Goal: Check status: Check status

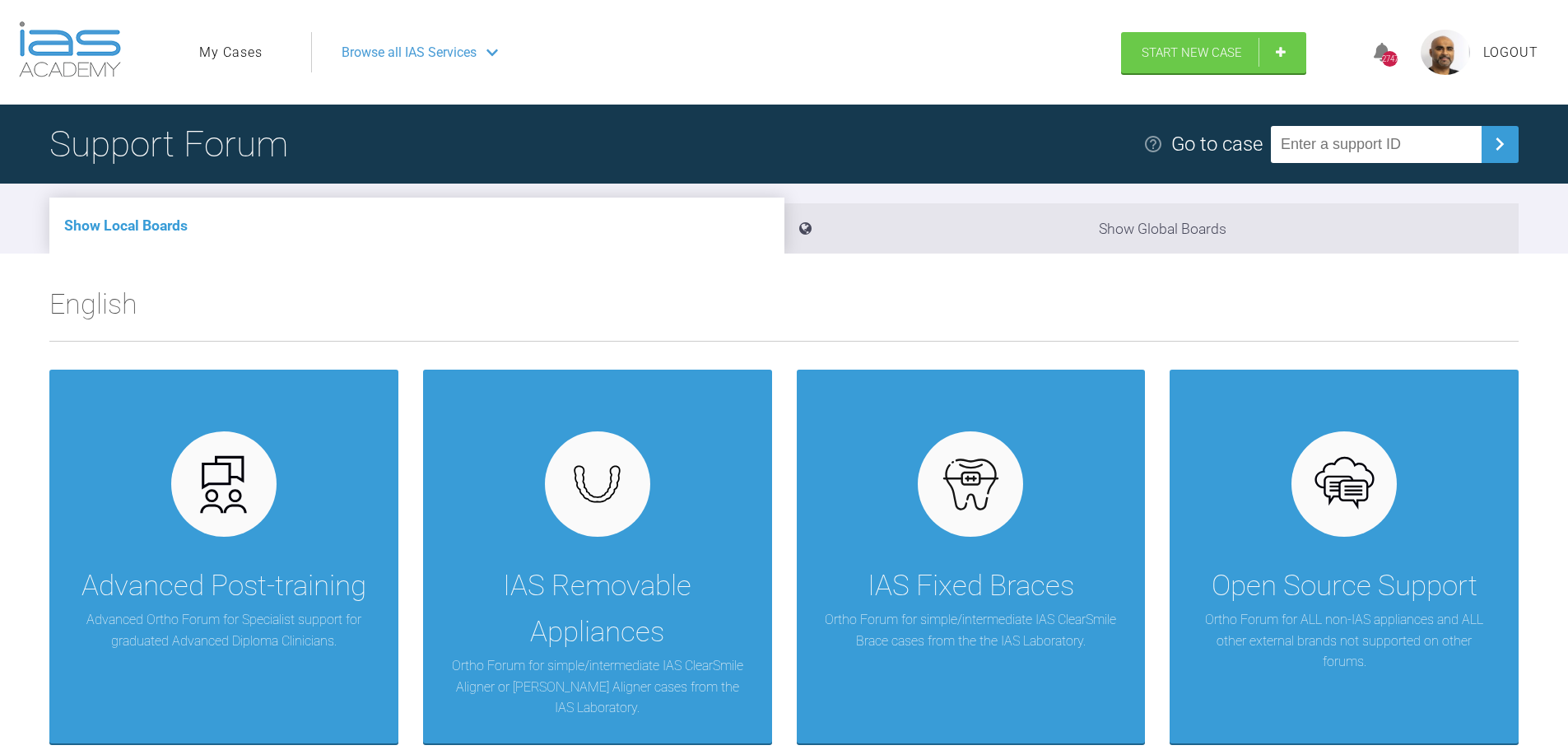
click at [485, 53] on div "Browse all IAS Services" at bounding box center [708, 53] width 765 height 41
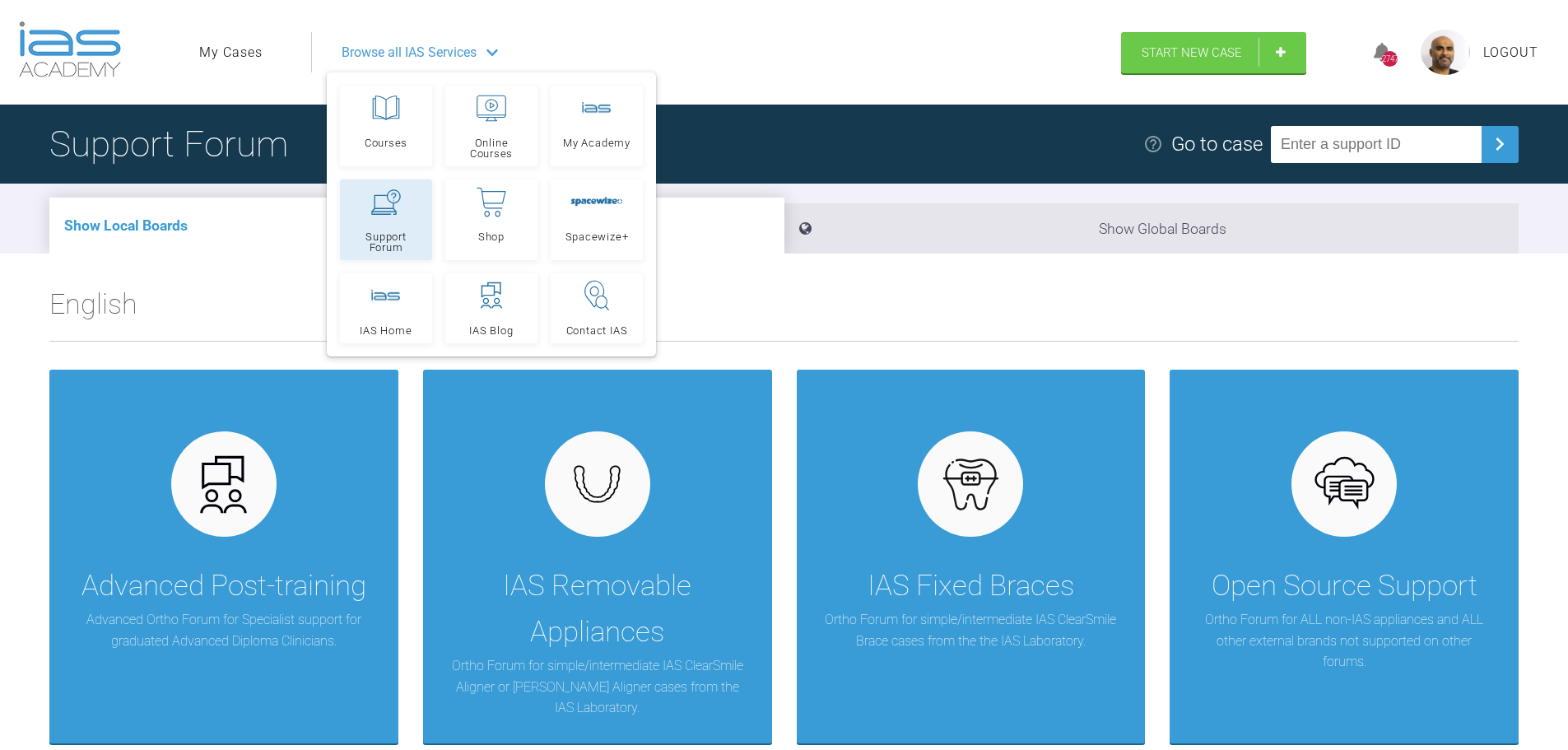
click at [391, 217] on link "Support Forum" at bounding box center [386, 220] width 92 height 81
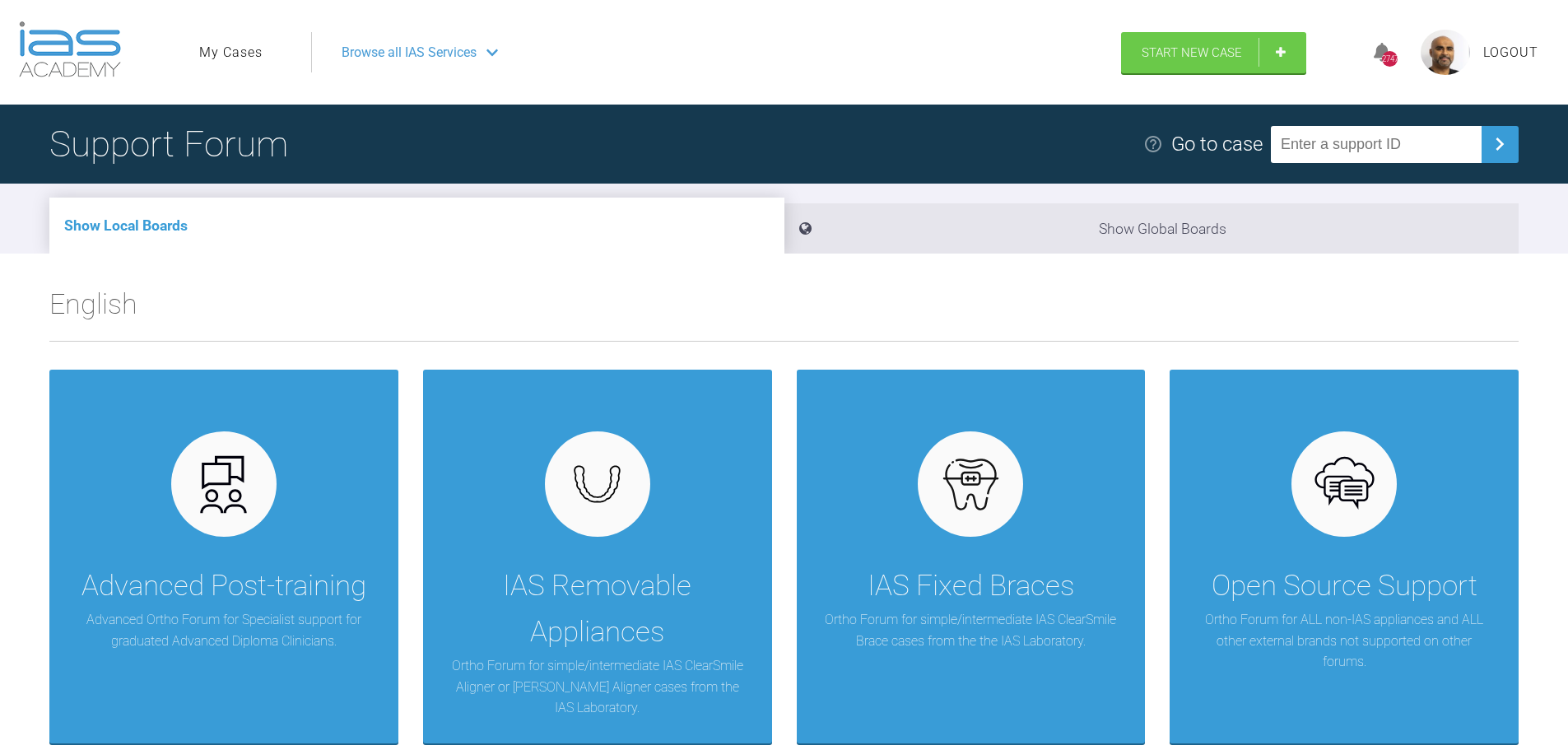
click at [244, 55] on link "My Cases" at bounding box center [230, 53] width 63 height 22
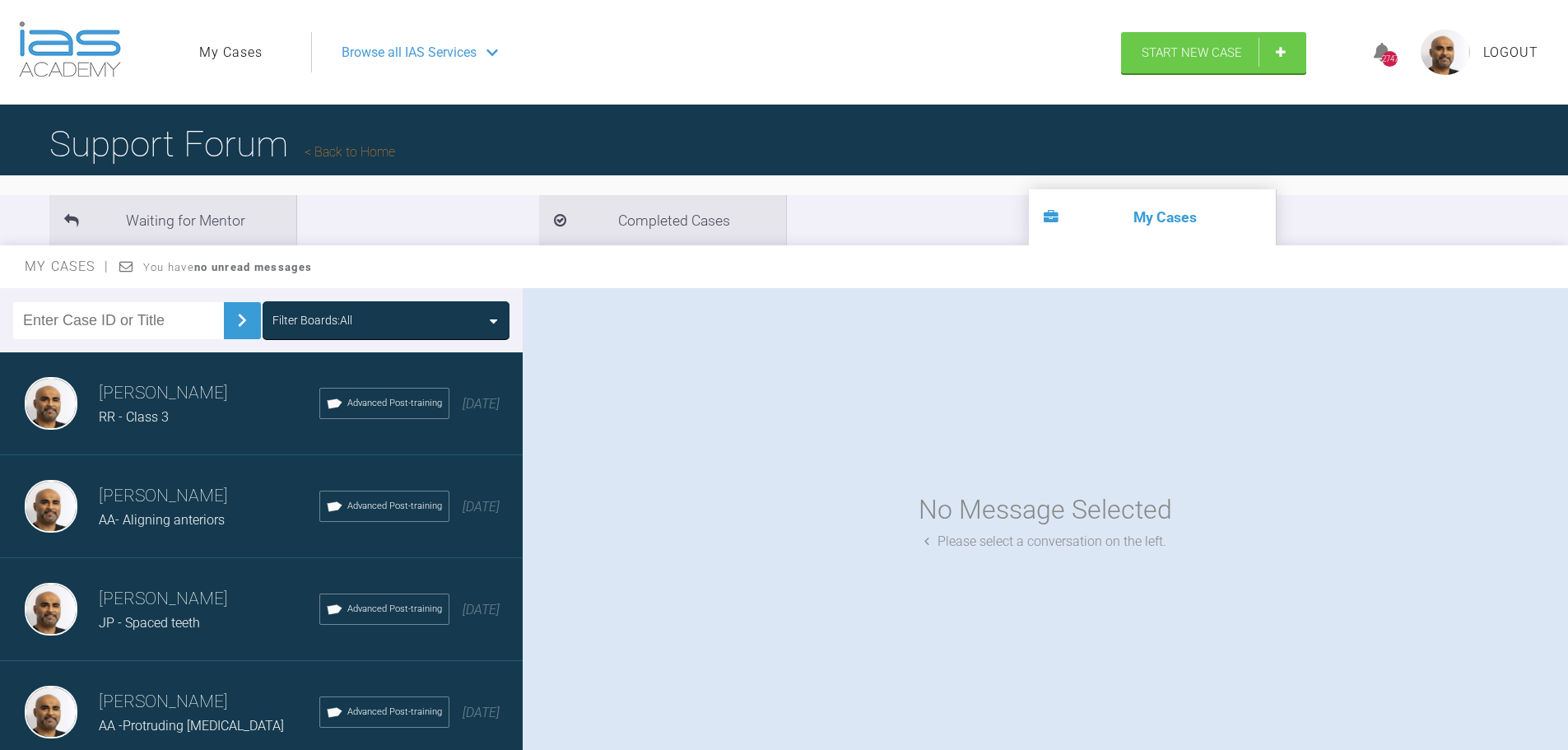
click at [112, 321] on input "text" at bounding box center [119, 320] width 211 height 37
type input "JW"
click at [235, 318] on img at bounding box center [242, 320] width 26 height 26
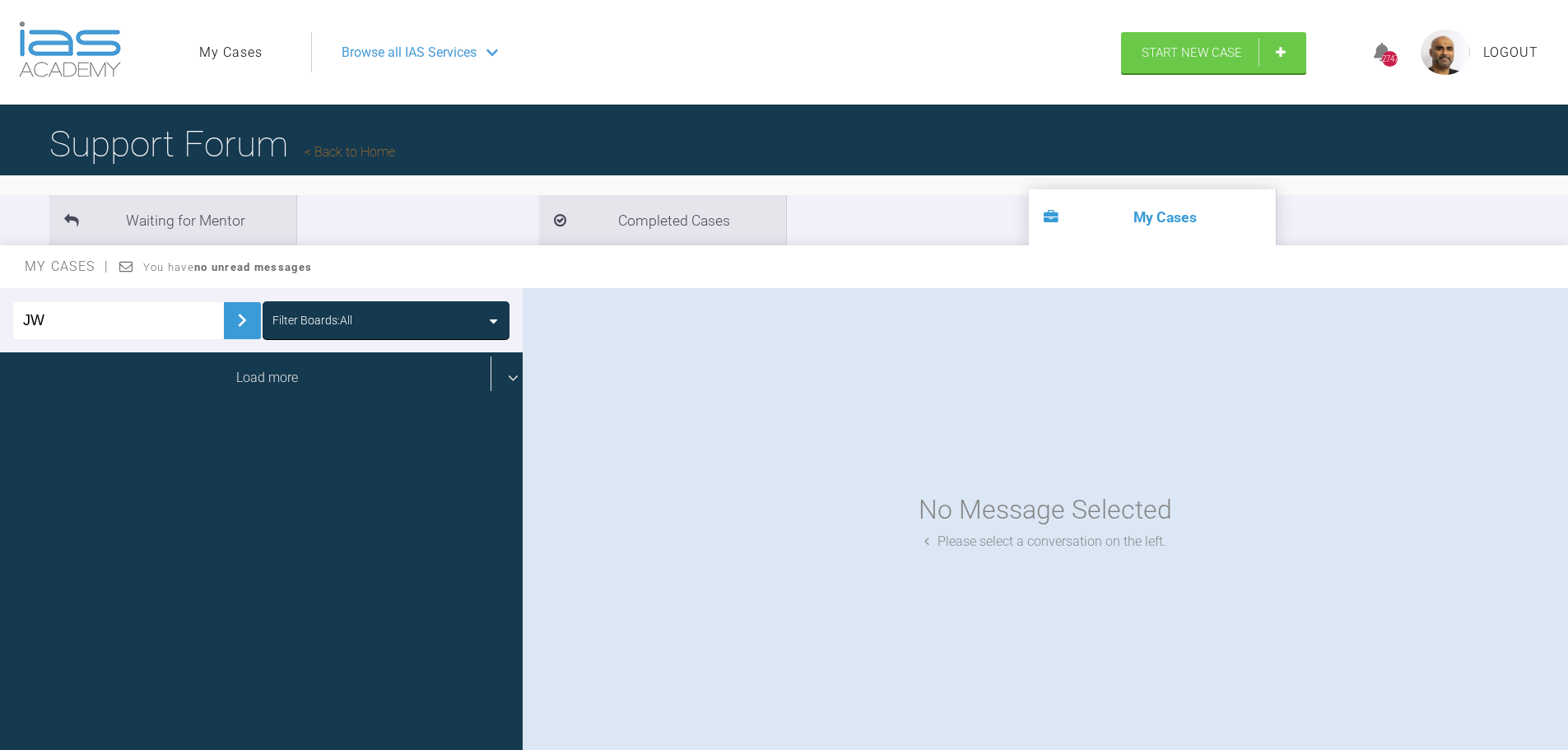
click at [223, 386] on div "Load more" at bounding box center [267, 377] width 535 height 51
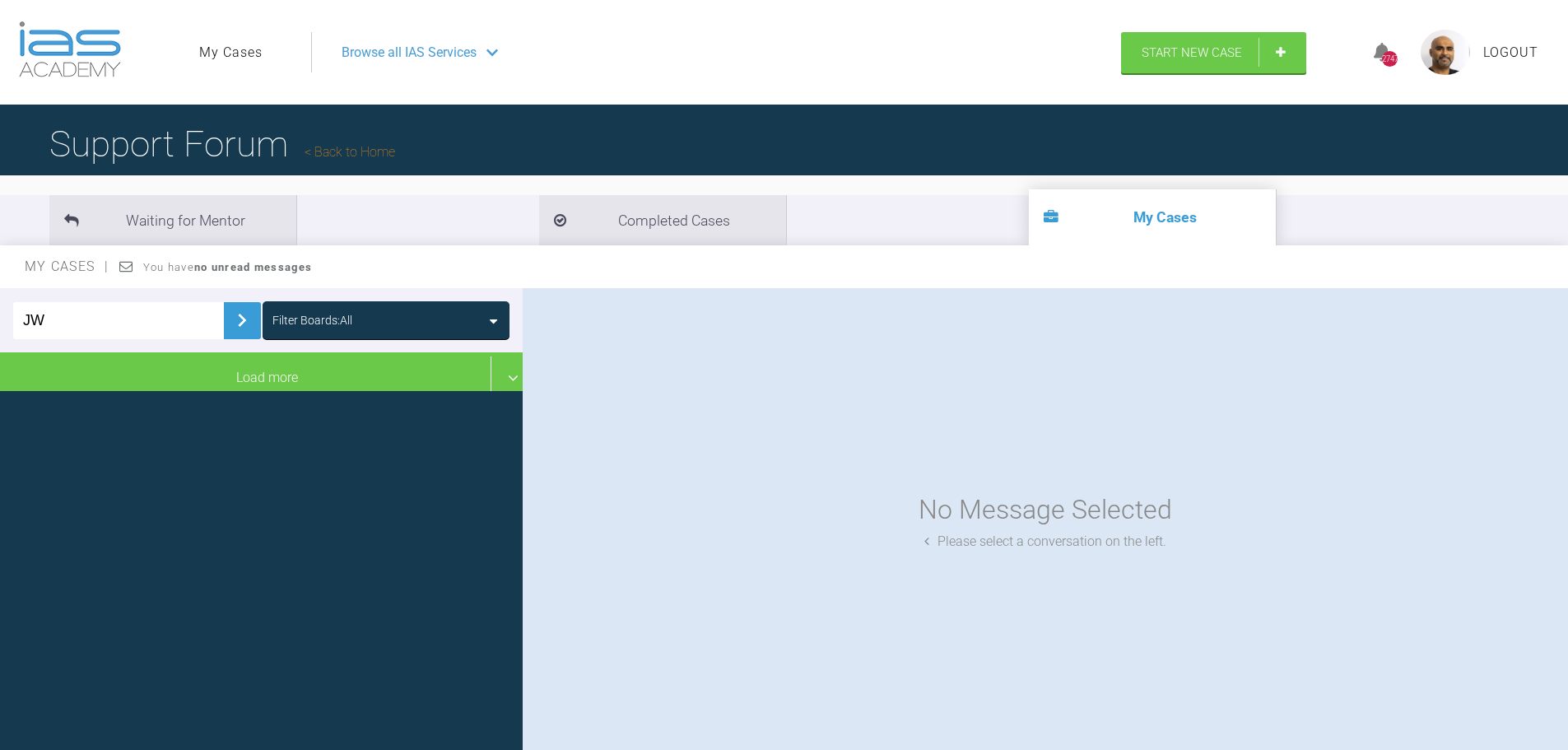
click at [224, 306] on button at bounding box center [242, 320] width 37 height 37
click at [229, 324] on img at bounding box center [242, 320] width 26 height 26
click at [169, 227] on li "Waiting for Mentor" at bounding box center [172, 219] width 246 height 50
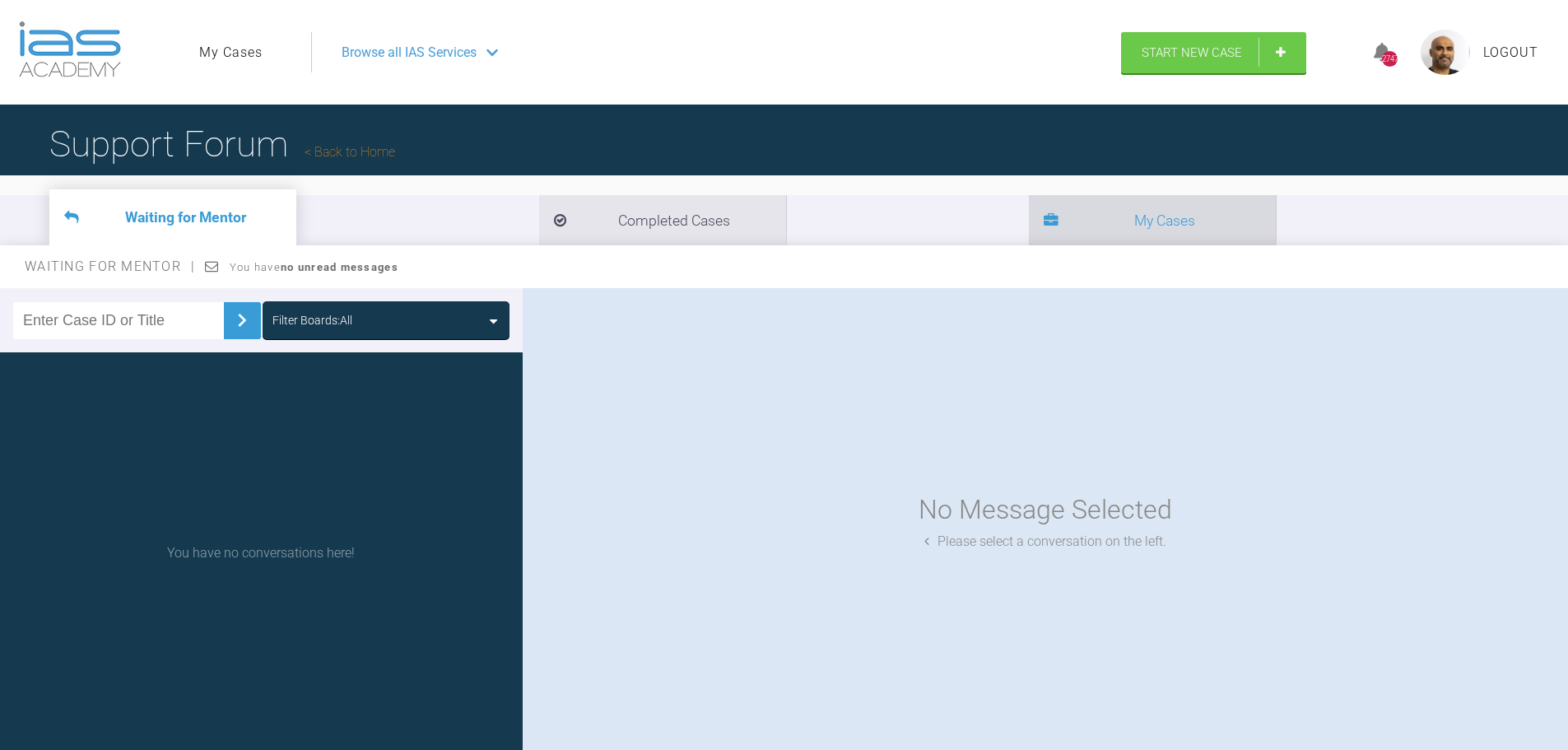
click at [1029, 237] on li "My Cases" at bounding box center [1152, 219] width 246 height 50
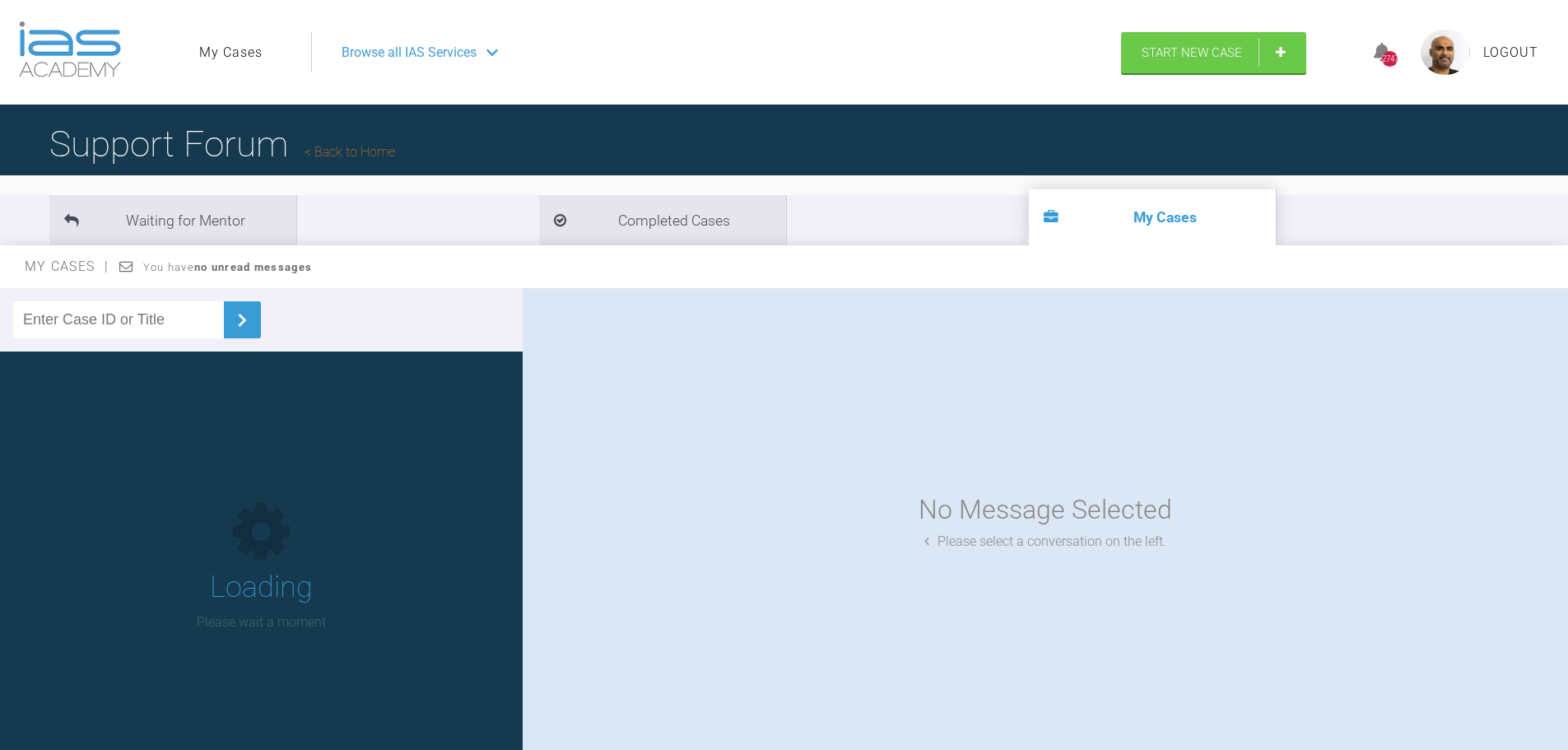
click at [107, 312] on input "text" at bounding box center [119, 319] width 211 height 37
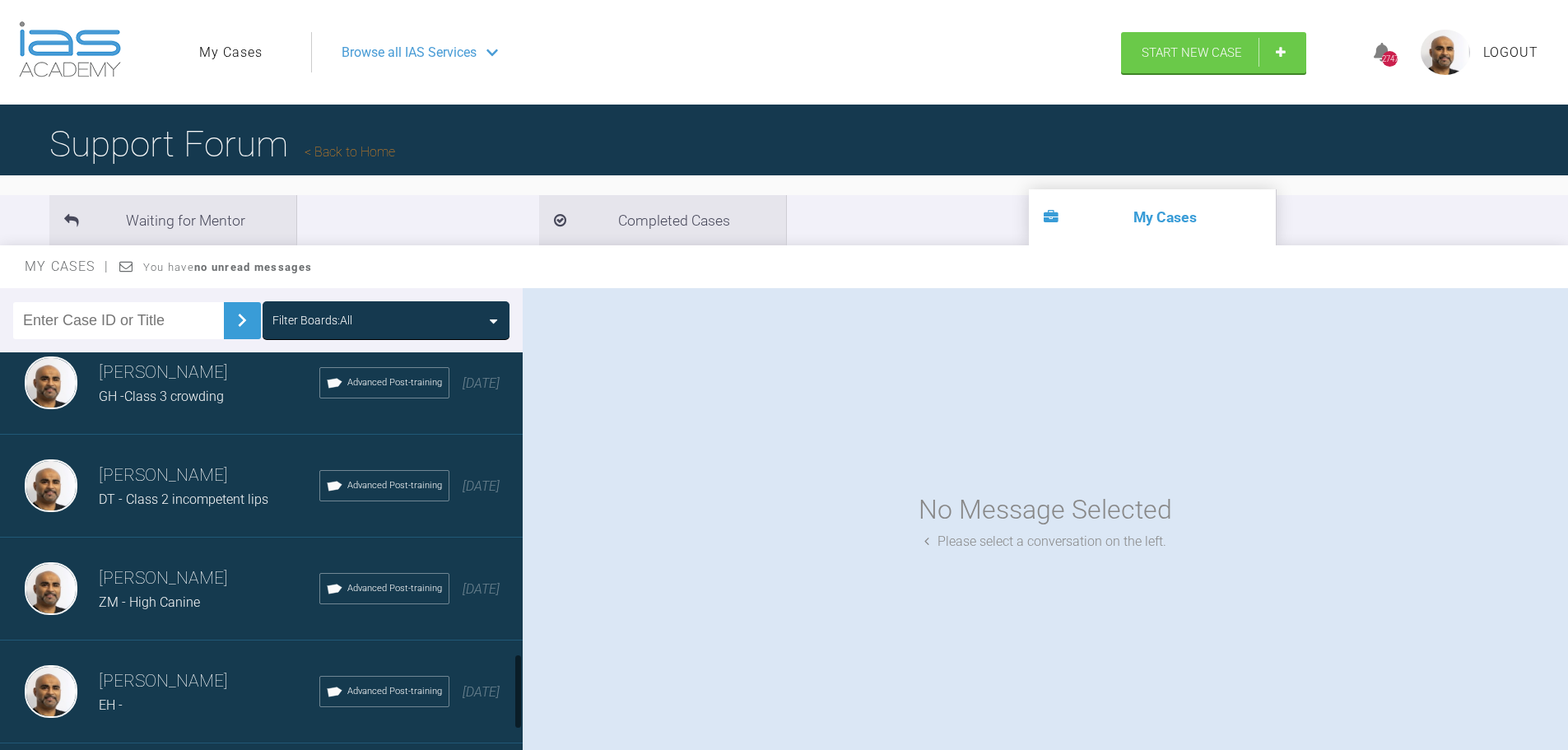
scroll to position [1708, 0]
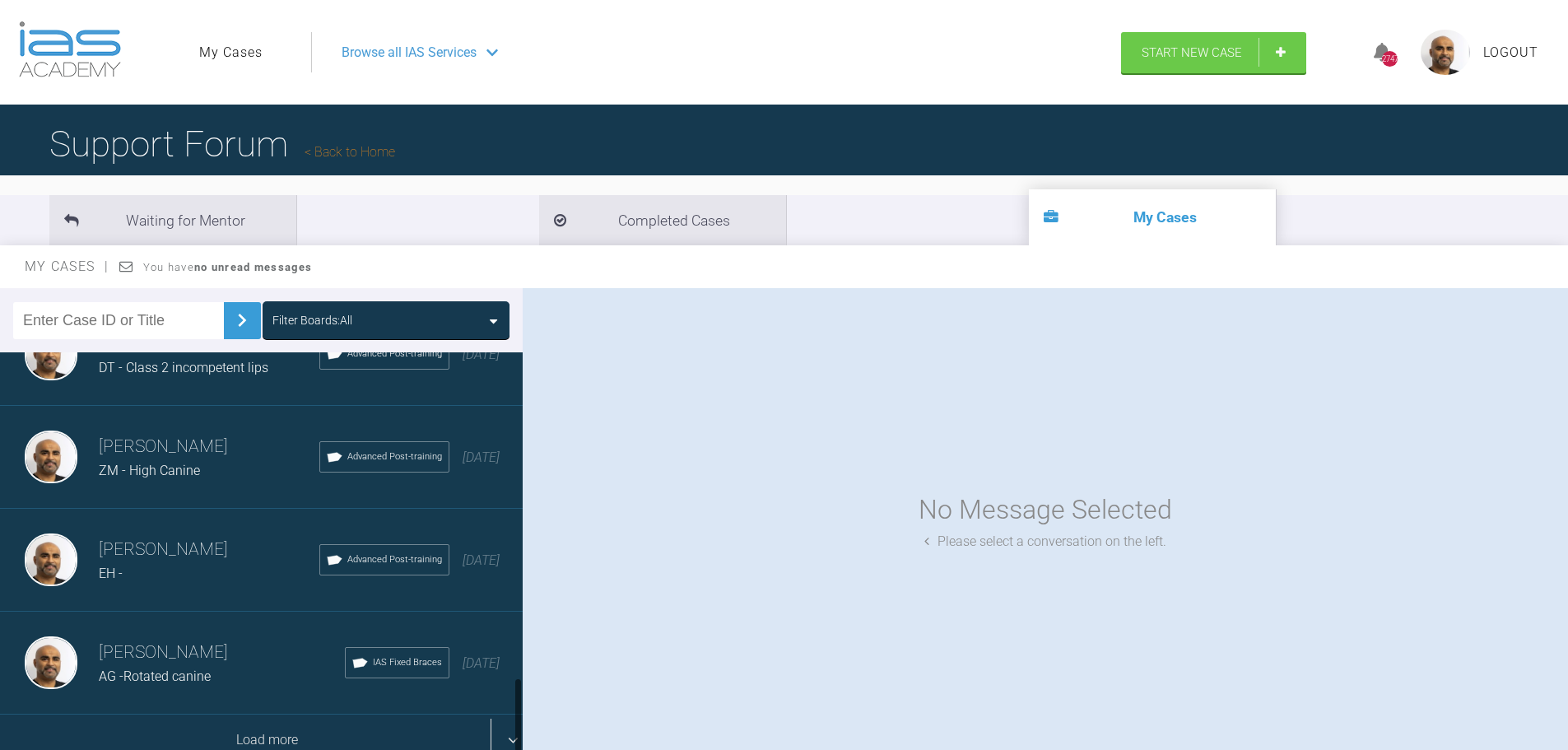
click at [240, 728] on div "Load more" at bounding box center [267, 740] width 535 height 51
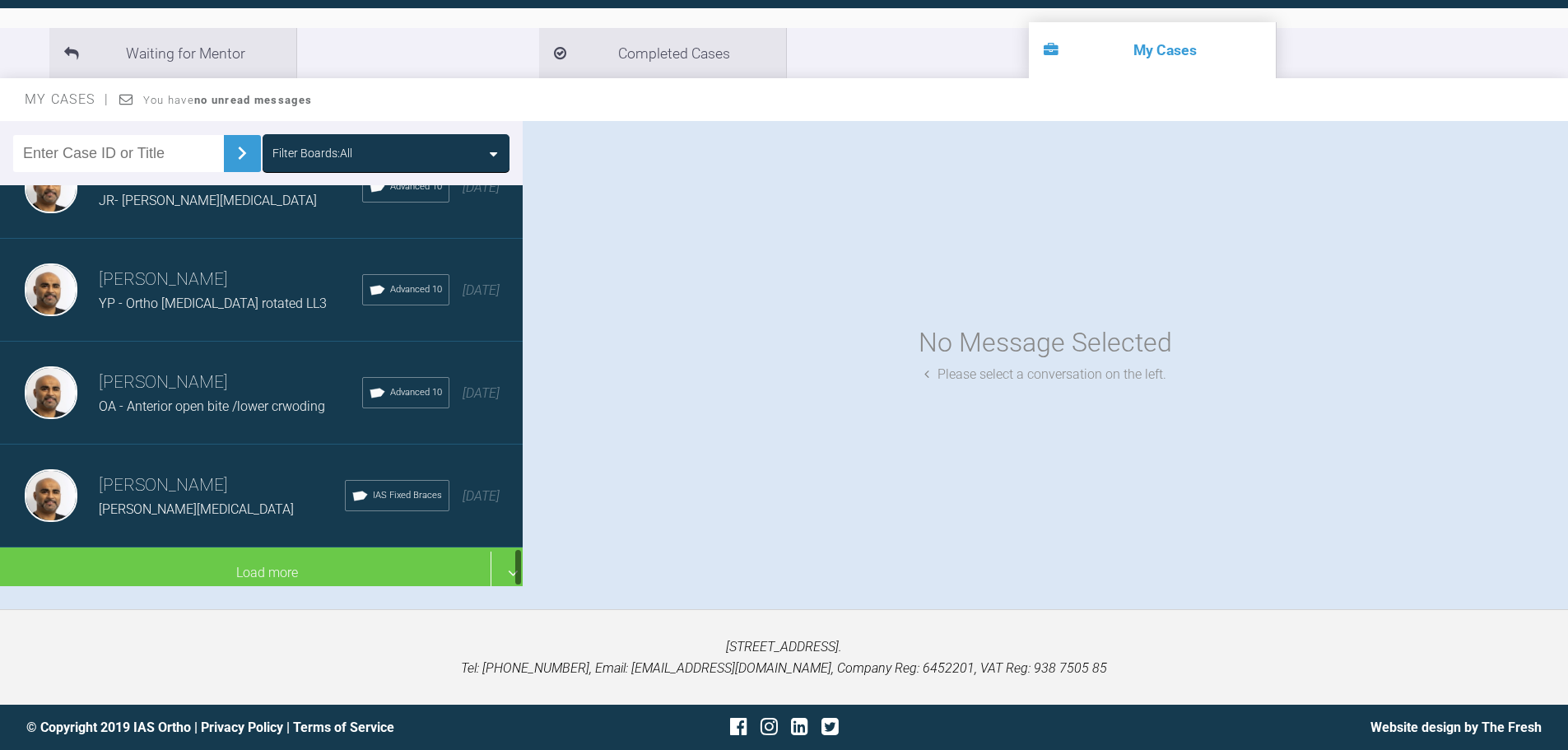
scroll to position [3767, 0]
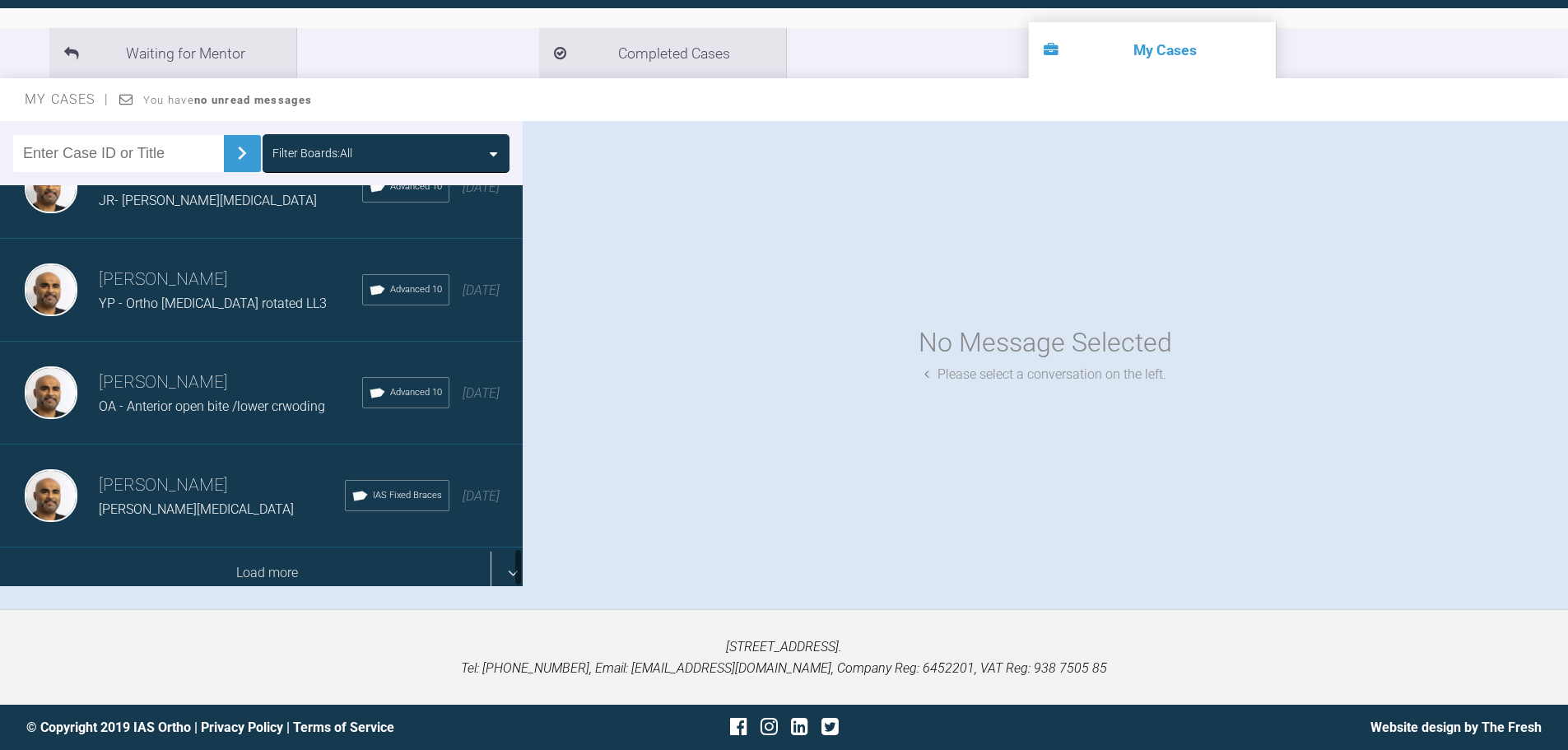
click at [240, 562] on div "Load more" at bounding box center [267, 573] width 535 height 51
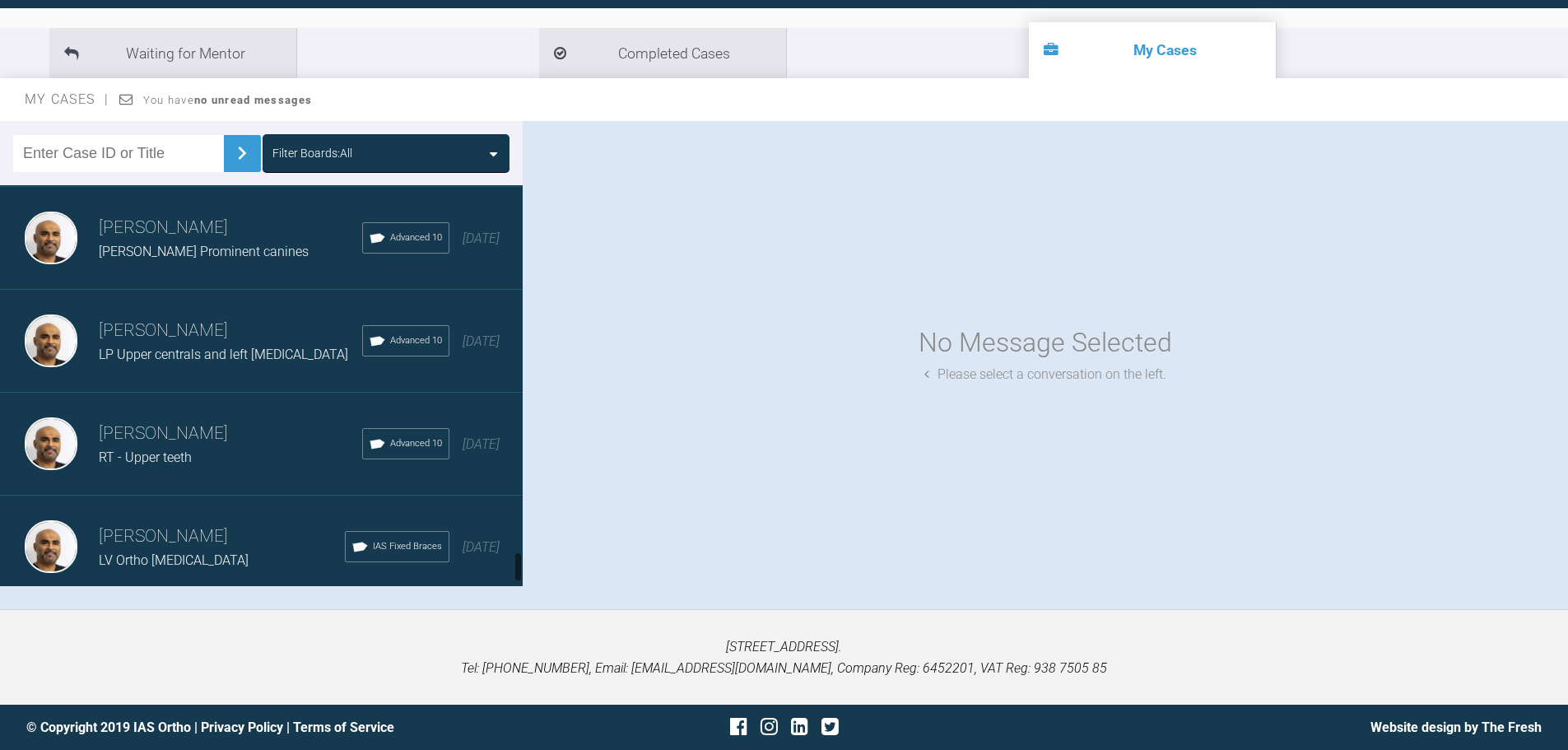
scroll to position [4745, 0]
click at [149, 244] on span "[PERSON_NAME] Prominent canines" at bounding box center [203, 251] width 210 height 16
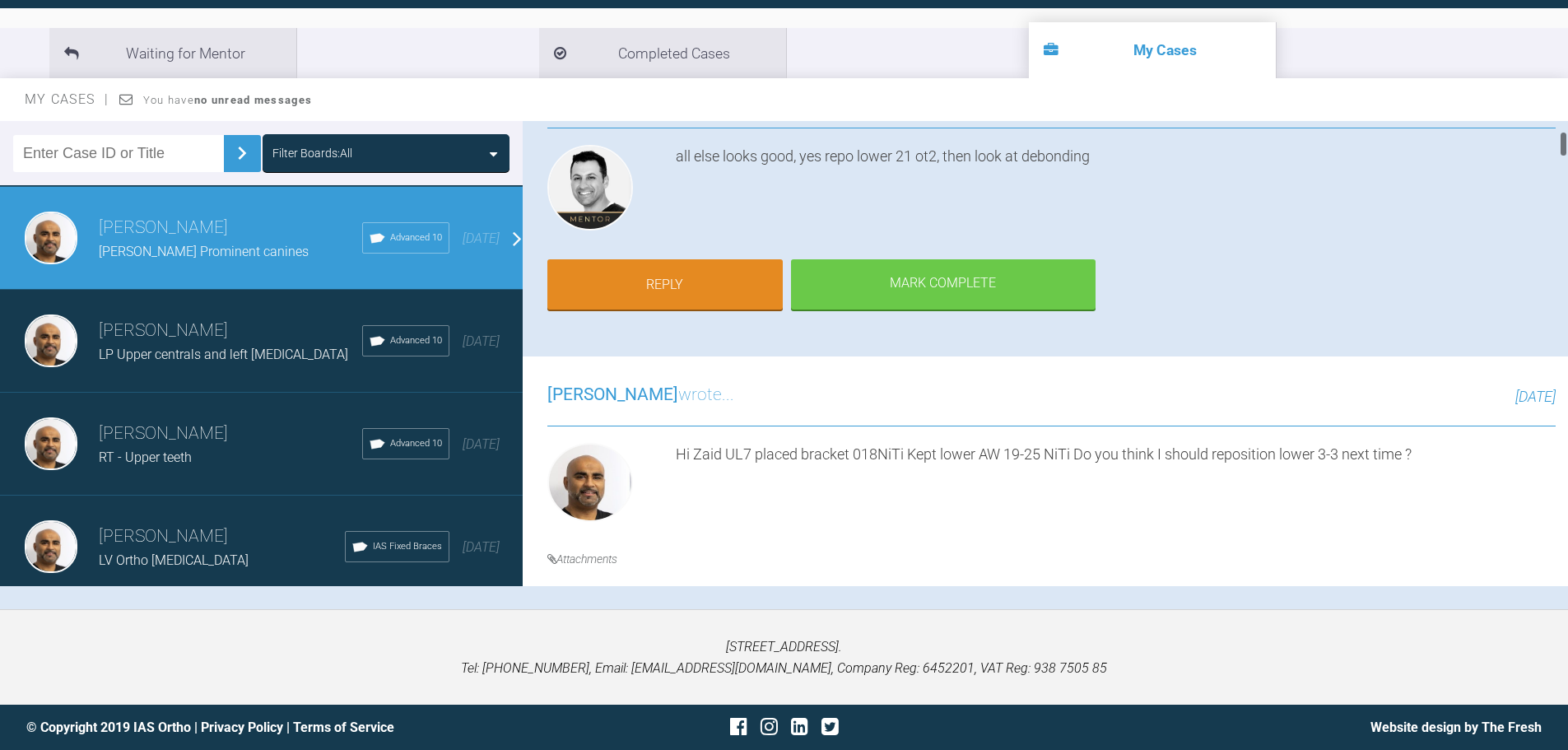
scroll to position [494, 0]
